Goal: Task Accomplishment & Management: Manage account settings

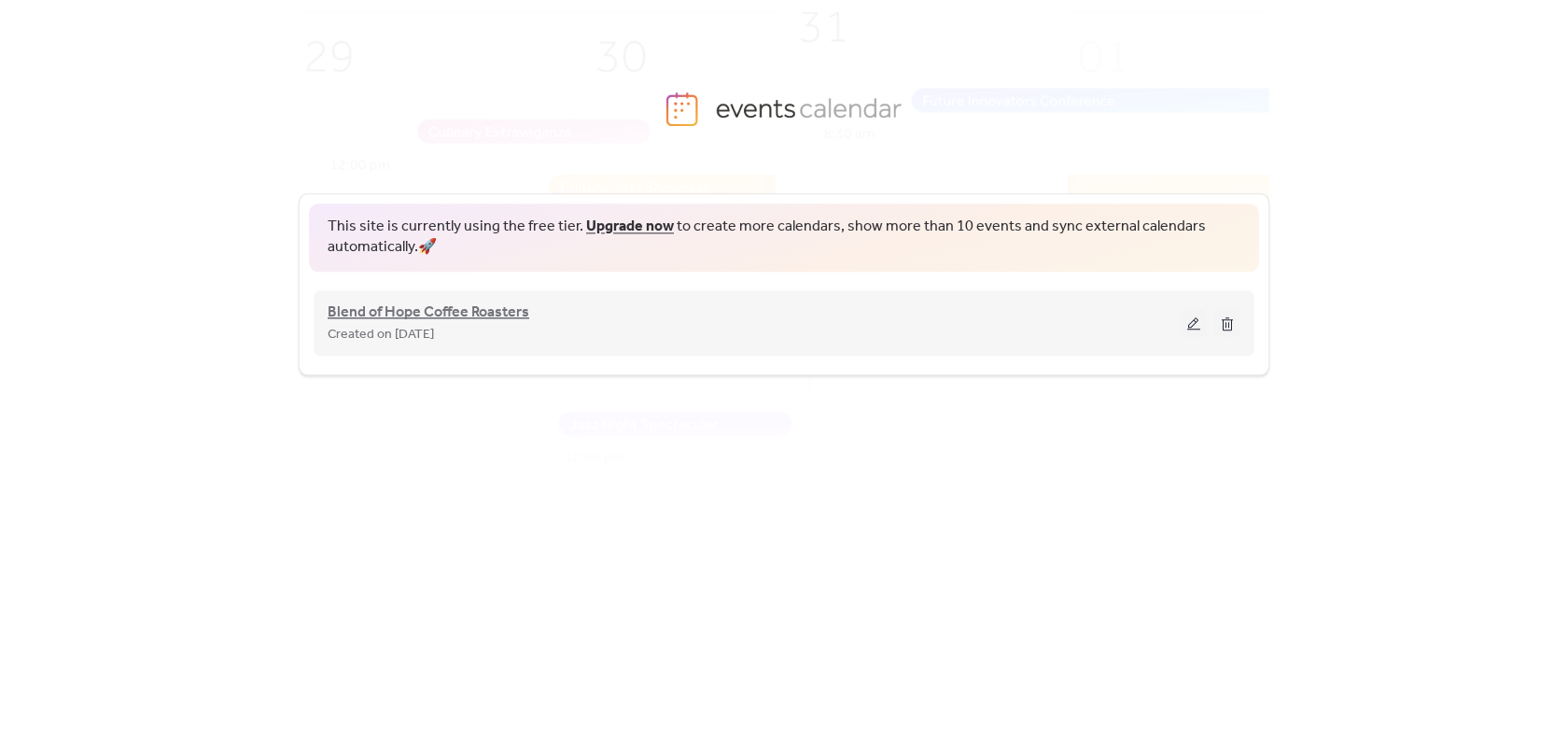
click at [476, 317] on span "Blend of Hope Coffee Roasters" at bounding box center [428, 312] width 202 height 22
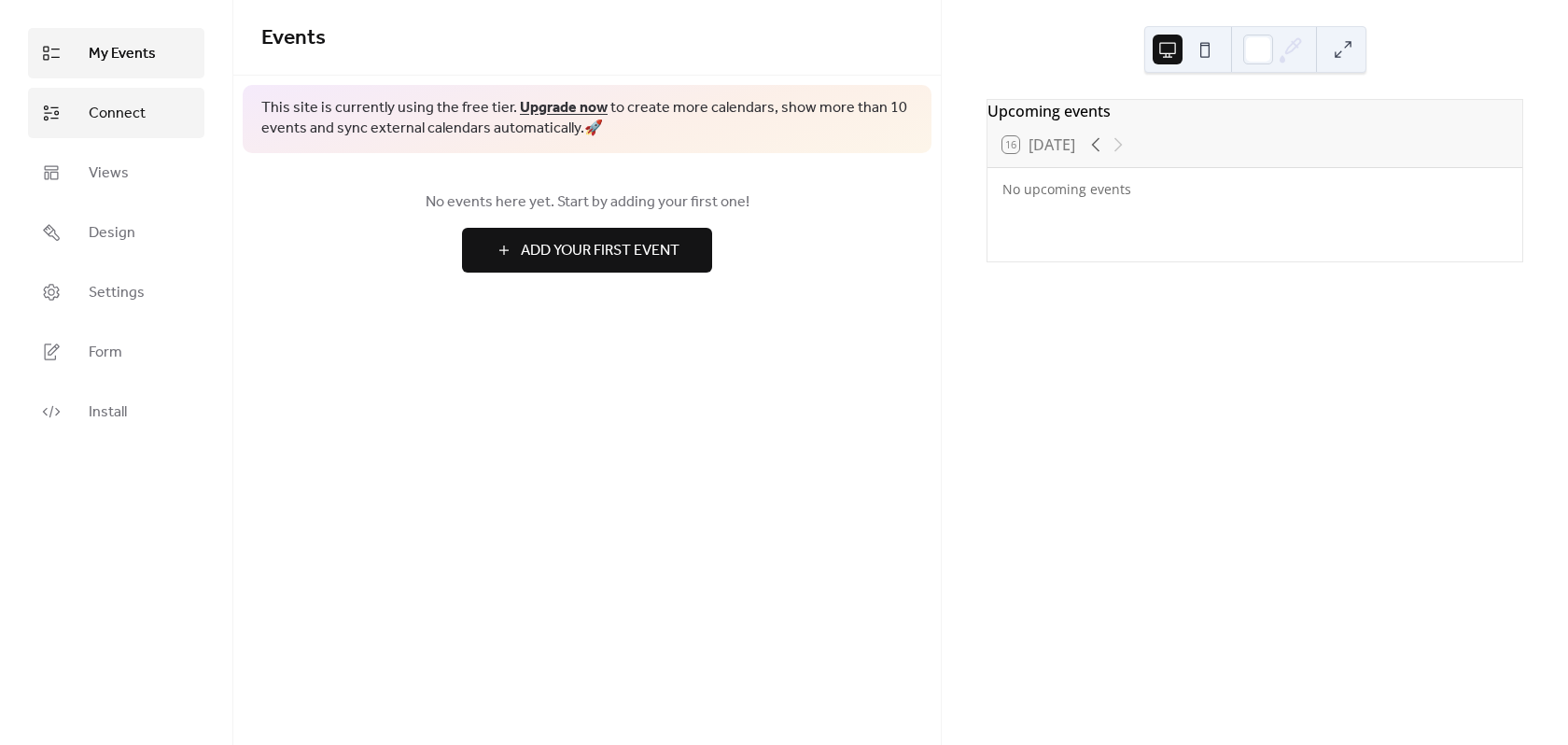
click at [129, 110] on span "Connect" at bounding box center [117, 113] width 57 height 22
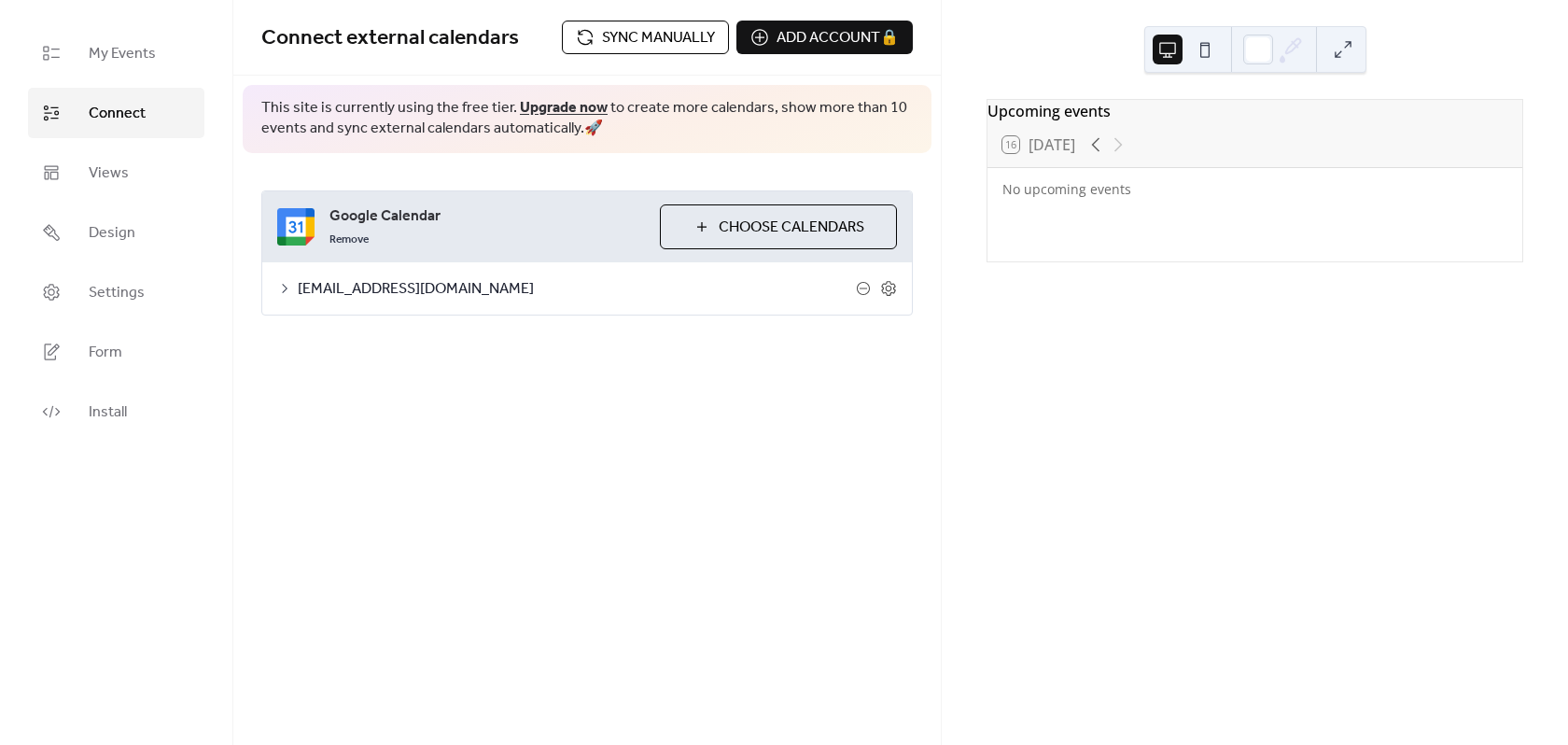
click at [657, 41] on span "Sync manually" at bounding box center [658, 38] width 113 height 22
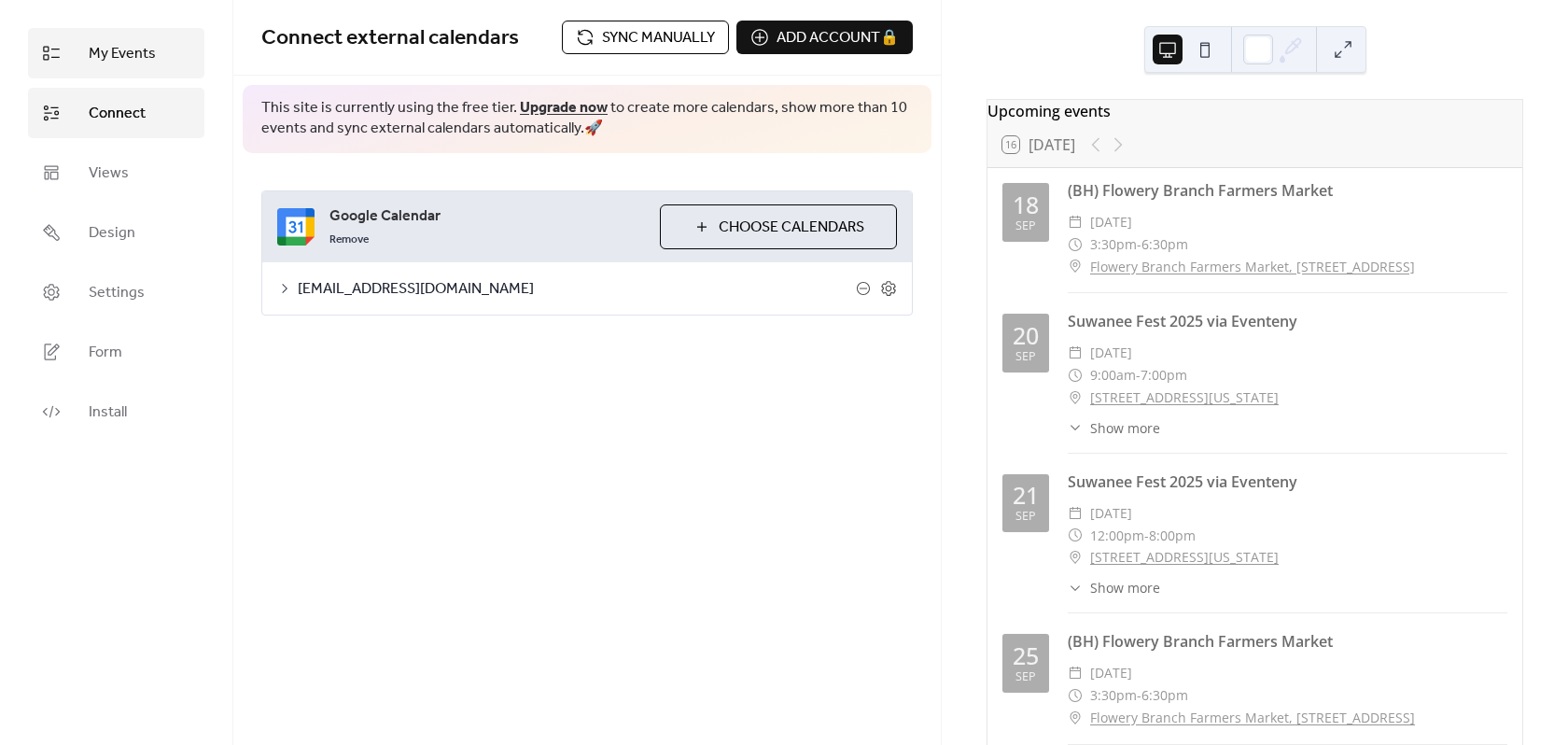
click at [112, 58] on span "My Events" at bounding box center [123, 53] width 68 height 22
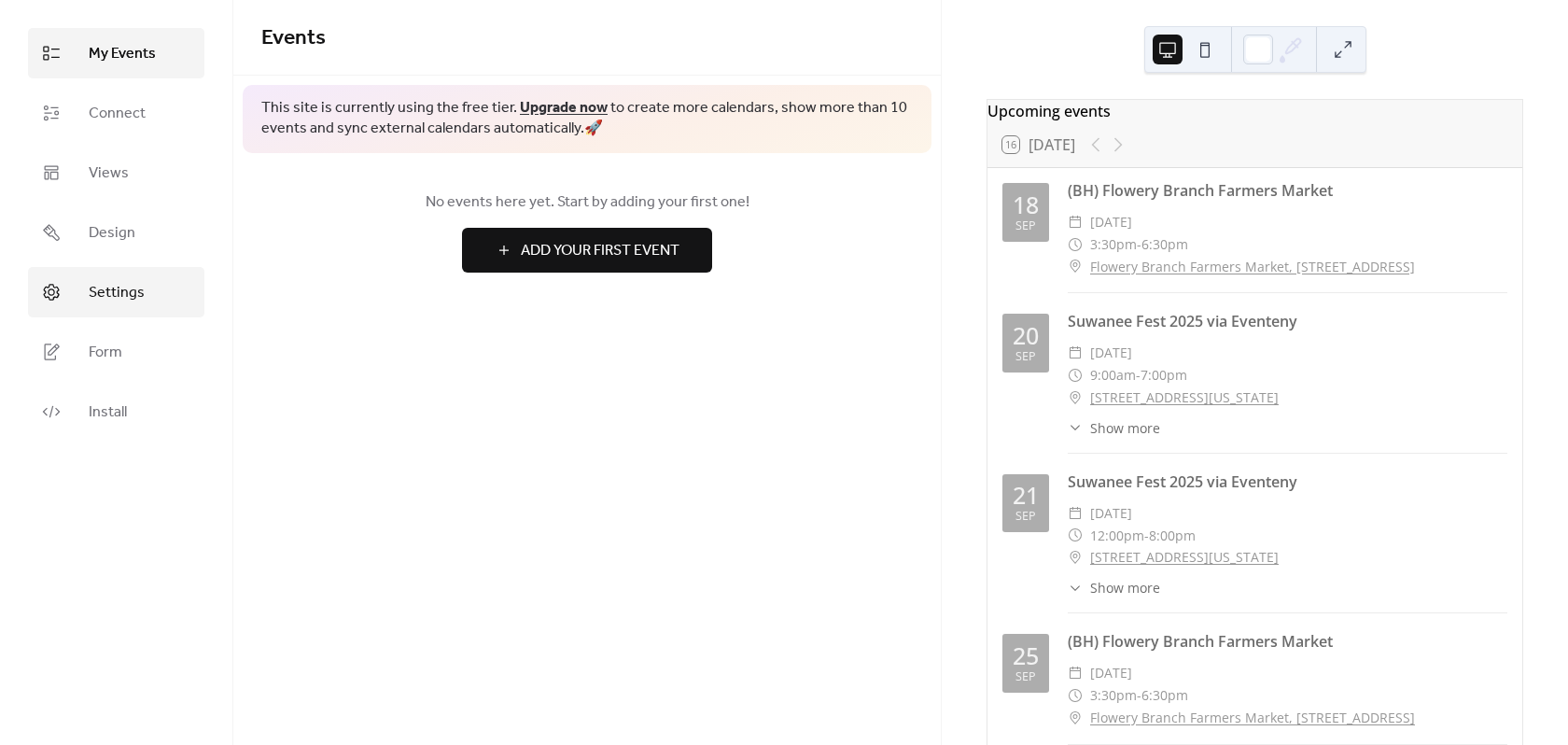
click at [92, 290] on span "Settings" at bounding box center [117, 293] width 56 height 22
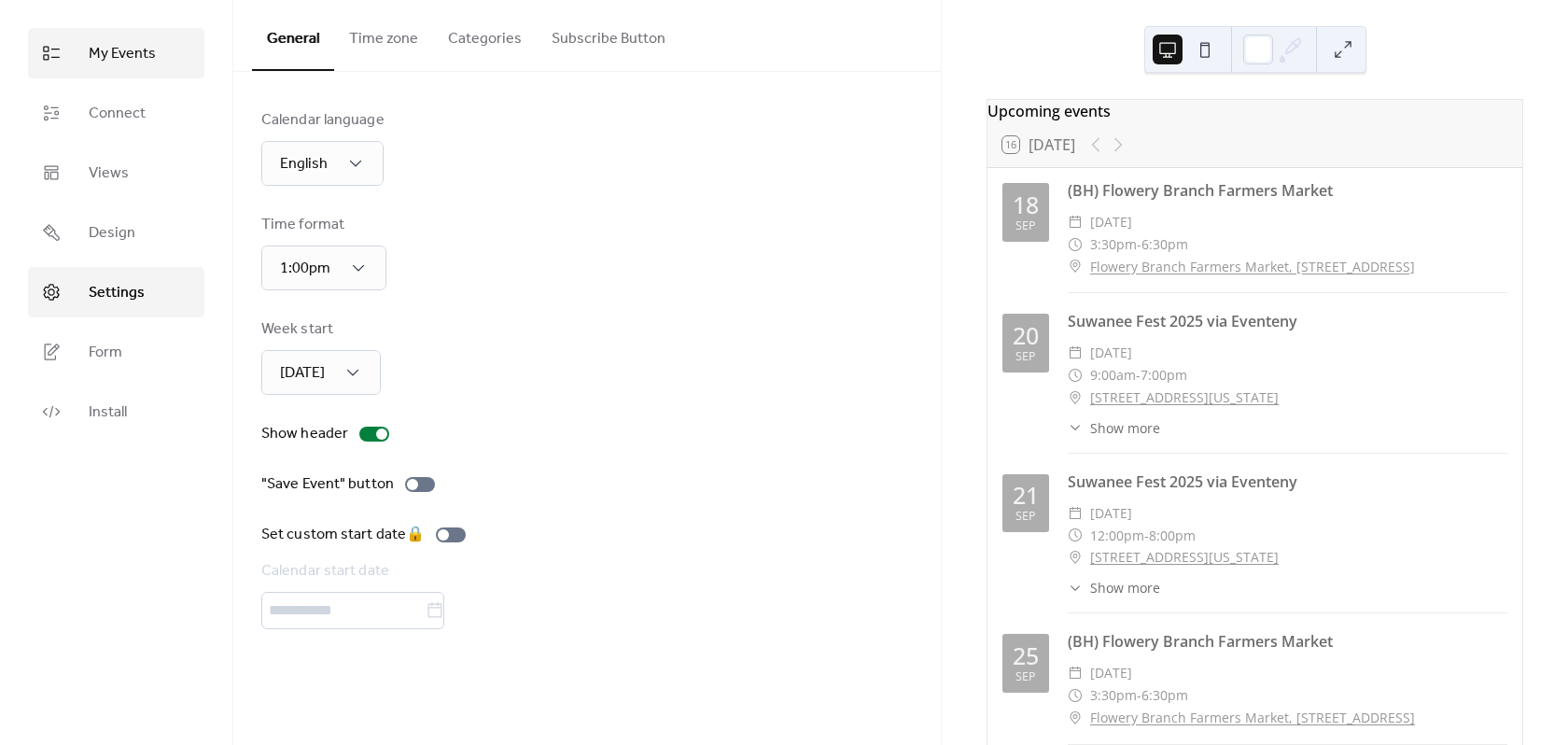
click at [72, 57] on link "My Events" at bounding box center [116, 53] width 177 height 50
